Goal: Task Accomplishment & Management: Manage account settings

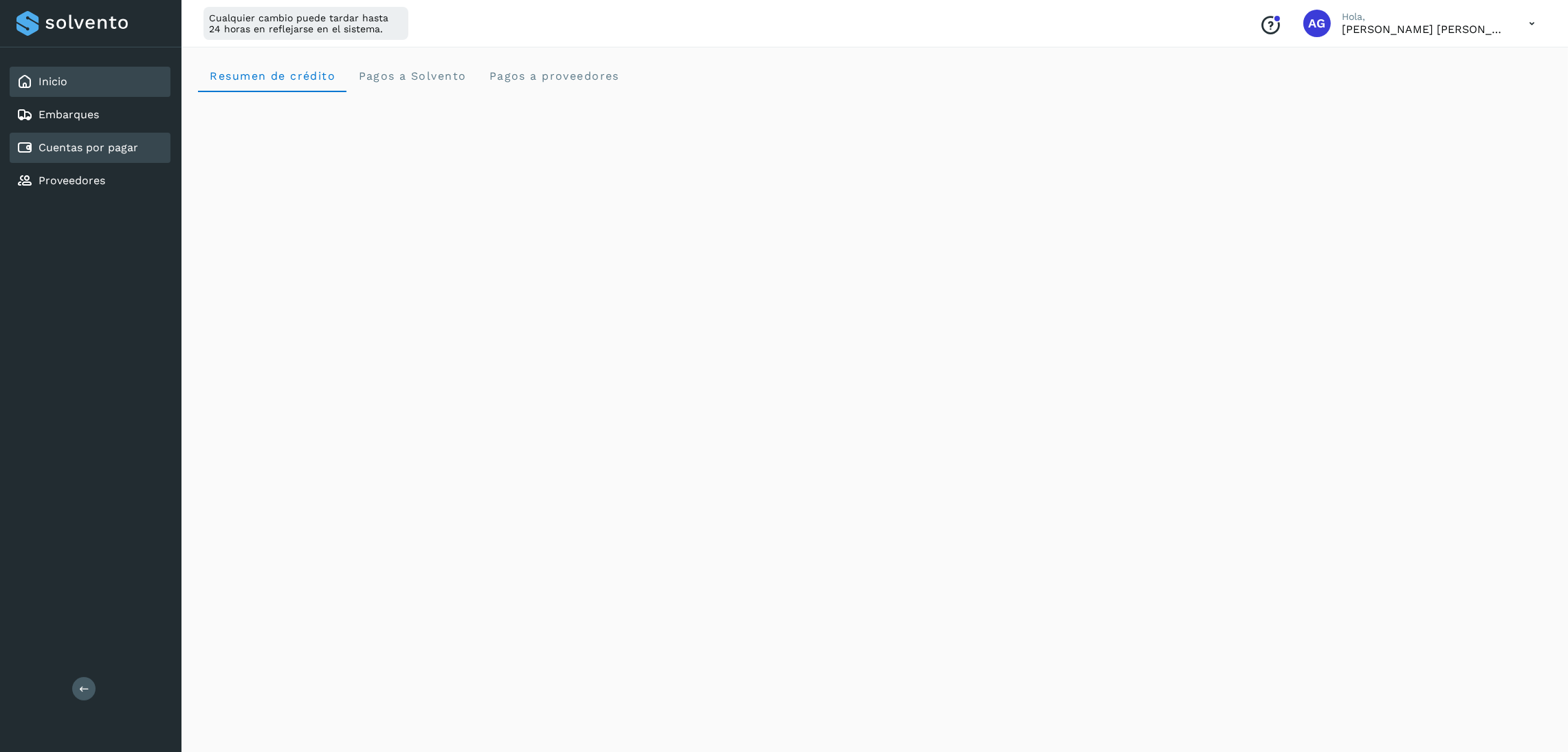
click at [130, 145] on link "Cuentas por pagar" at bounding box center [88, 147] width 100 height 13
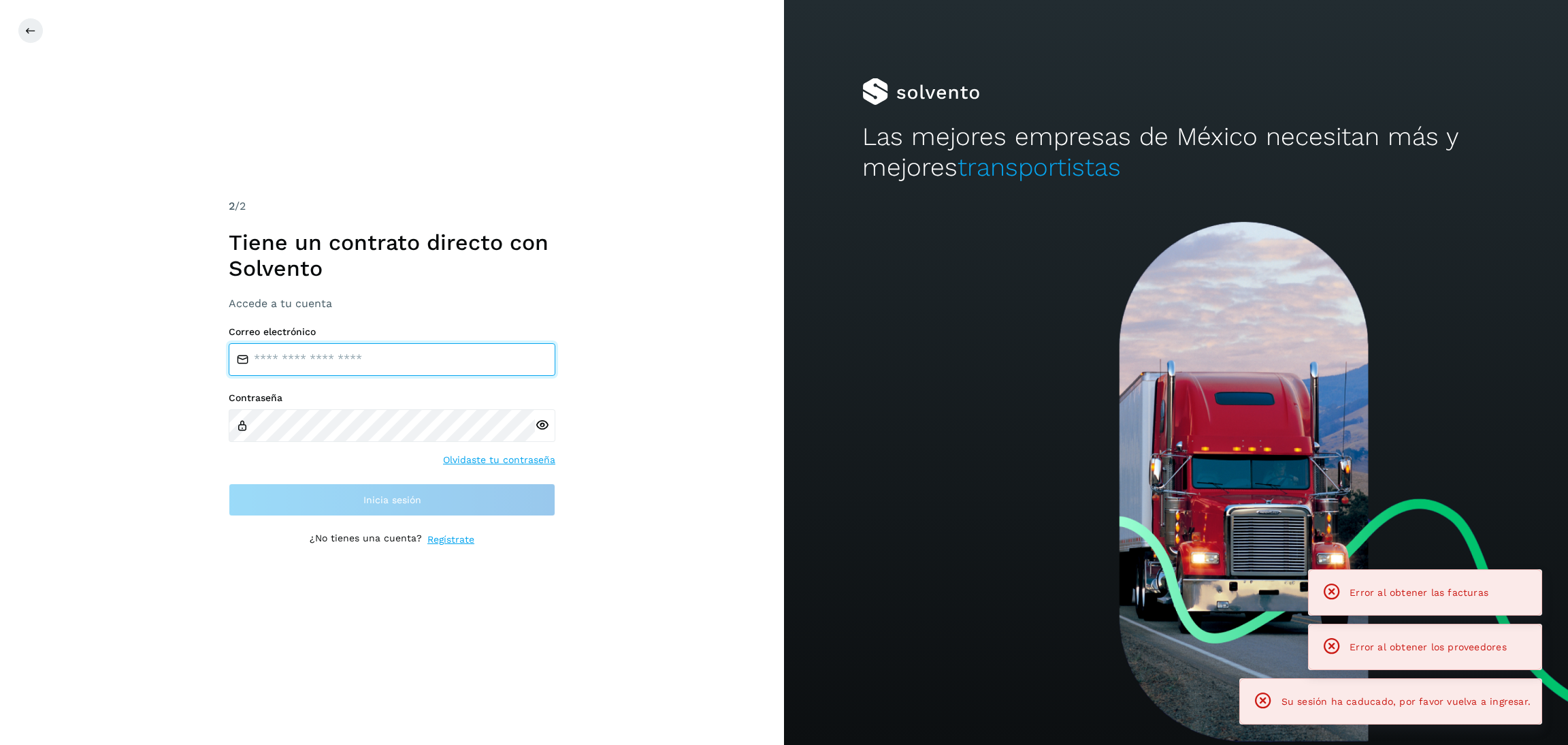
type input "**********"
